Goal: Task Accomplishment & Management: Manage account settings

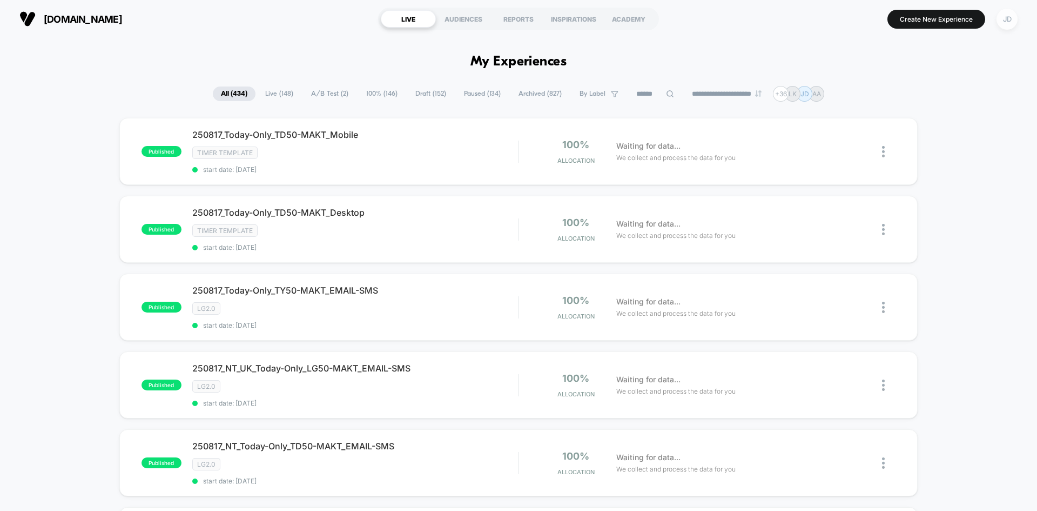
click at [1011, 16] on div "JD" at bounding box center [1007, 19] width 21 height 21
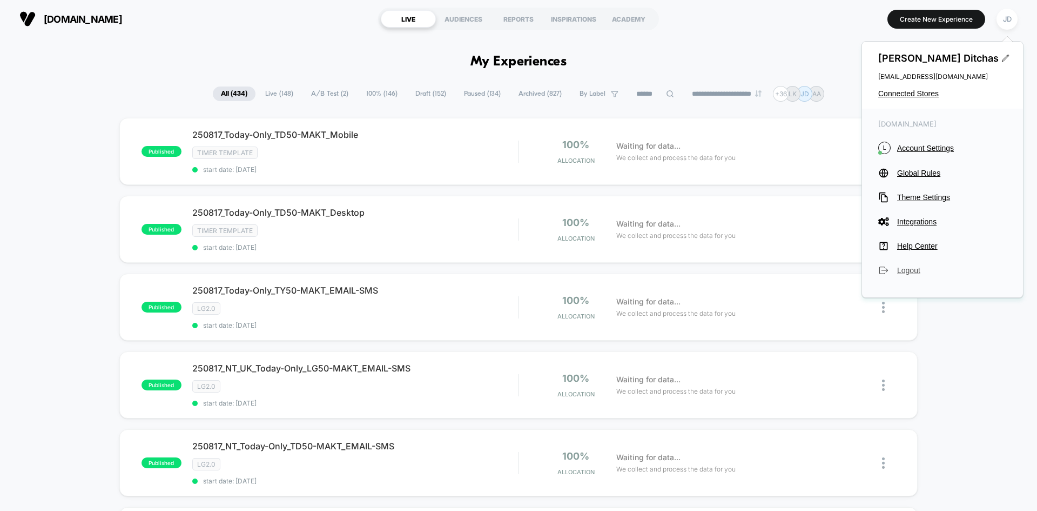
click at [914, 274] on span "Logout" at bounding box center [952, 270] width 110 height 9
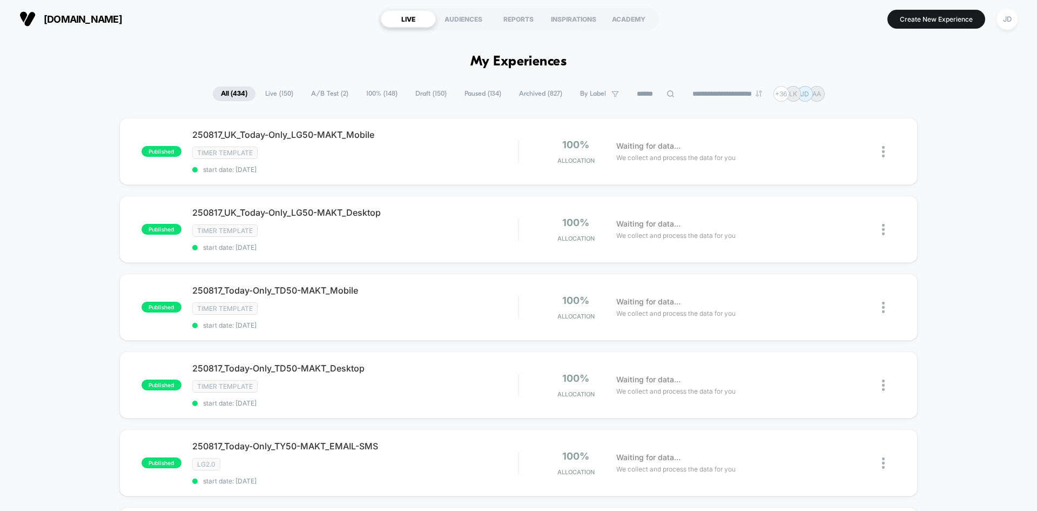
click at [420, 89] on span "Draft ( 150 )" at bounding box center [431, 93] width 48 height 15
